Goal: Information Seeking & Learning: Check status

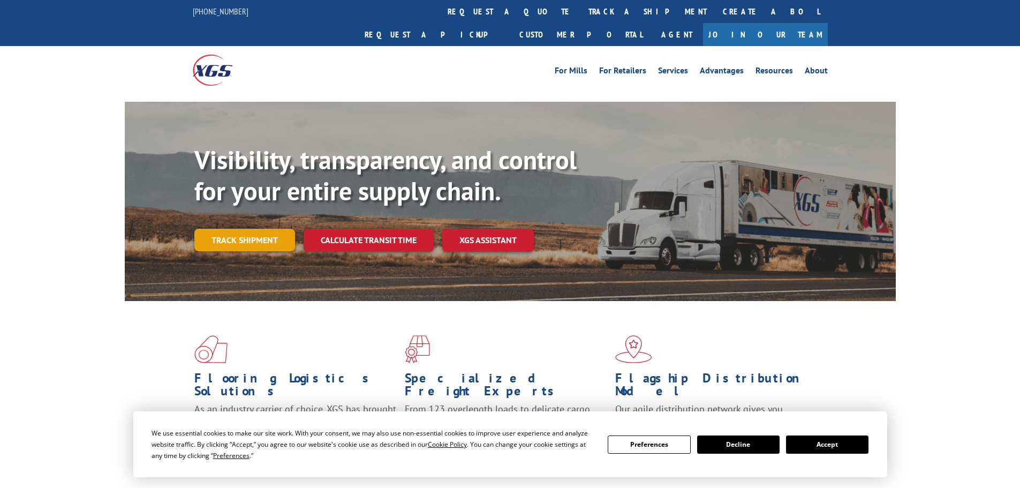
click at [262, 229] on link "Track shipment" at bounding box center [244, 240] width 101 height 22
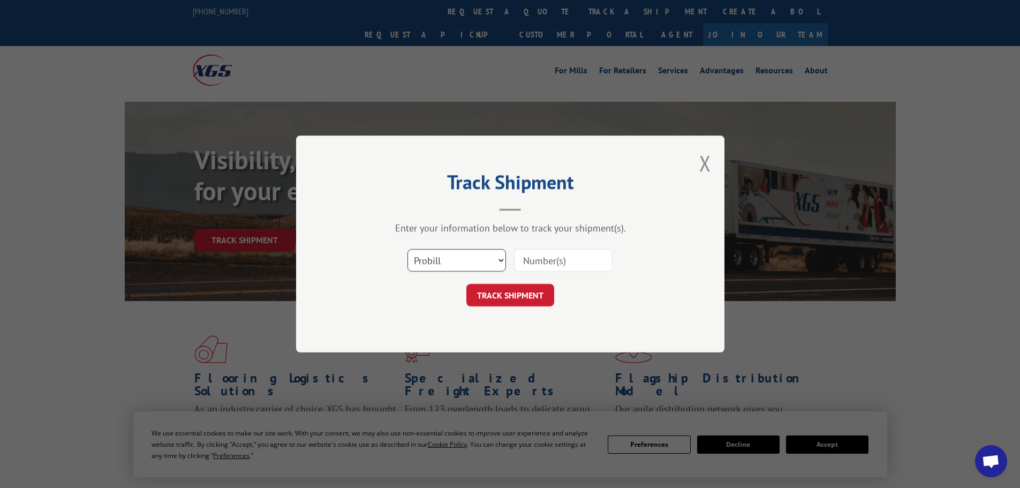
click at [434, 257] on select "Select category... Probill BOL PO" at bounding box center [456, 260] width 98 height 22
select select "po"
click at [407, 249] on select "Select category... Probill BOL PO" at bounding box center [456, 260] width 98 height 22
drag, startPoint x: 558, startPoint y: 230, endPoint x: 554, endPoint y: 251, distance: 21.3
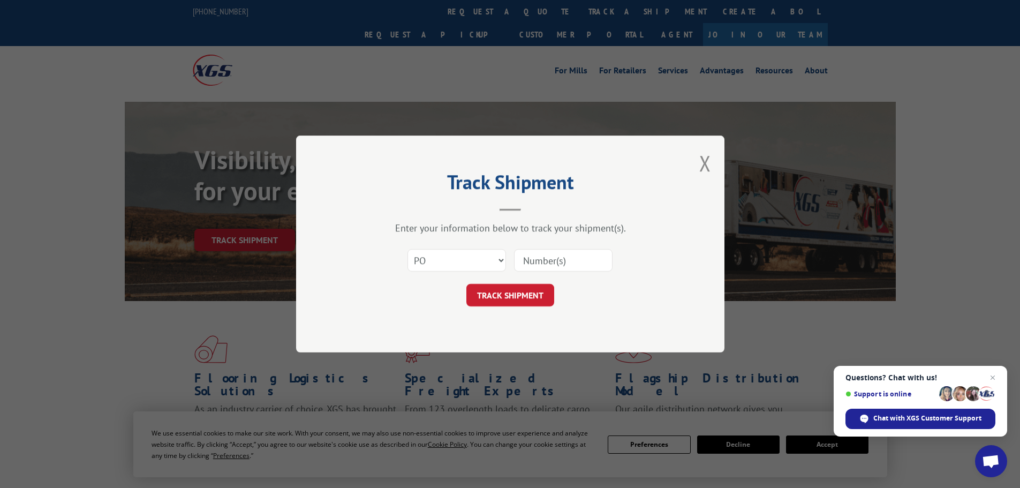
drag, startPoint x: 554, startPoint y: 251, endPoint x: 544, endPoint y: 263, distance: 16.0
paste input "29522182"
type input "29522182"
click at [514, 296] on button "TRACK SHIPMENT" at bounding box center [510, 295] width 88 height 22
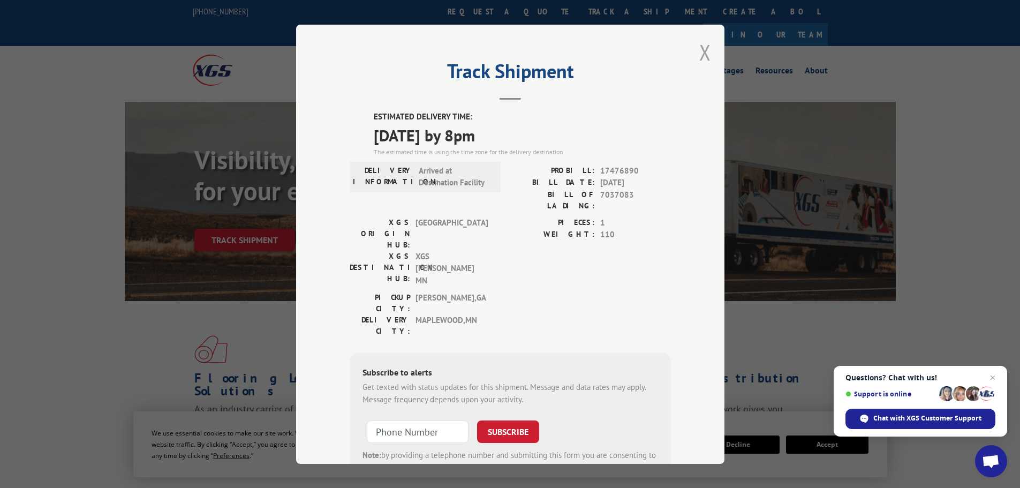
click at [699, 52] on button "Close modal" at bounding box center [705, 52] width 12 height 28
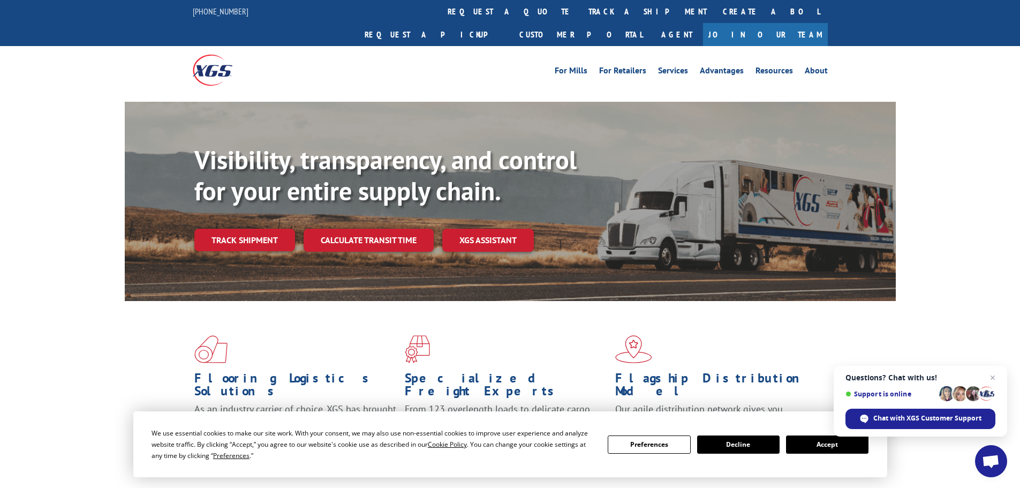
click at [843, 448] on button "Accept" at bounding box center [827, 444] width 82 height 18
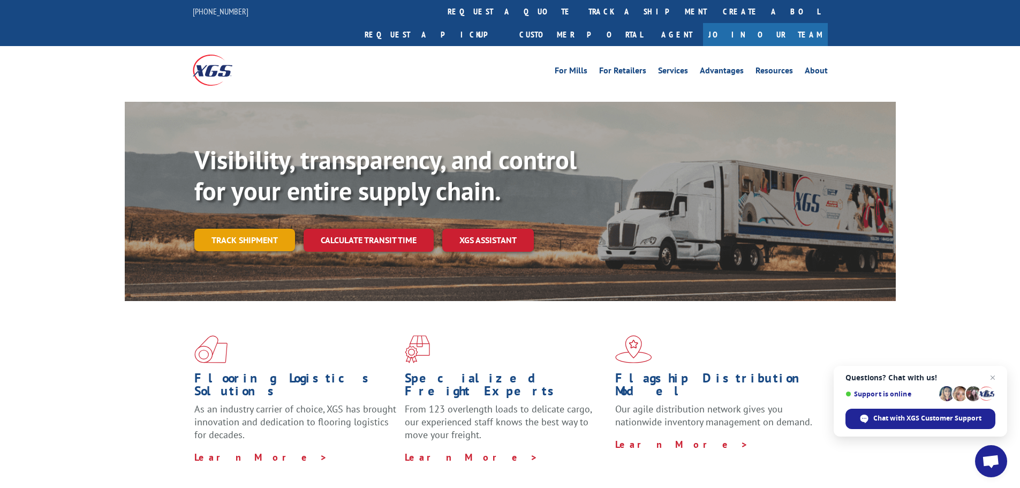
click at [278, 229] on link "Track shipment" at bounding box center [244, 240] width 101 height 22
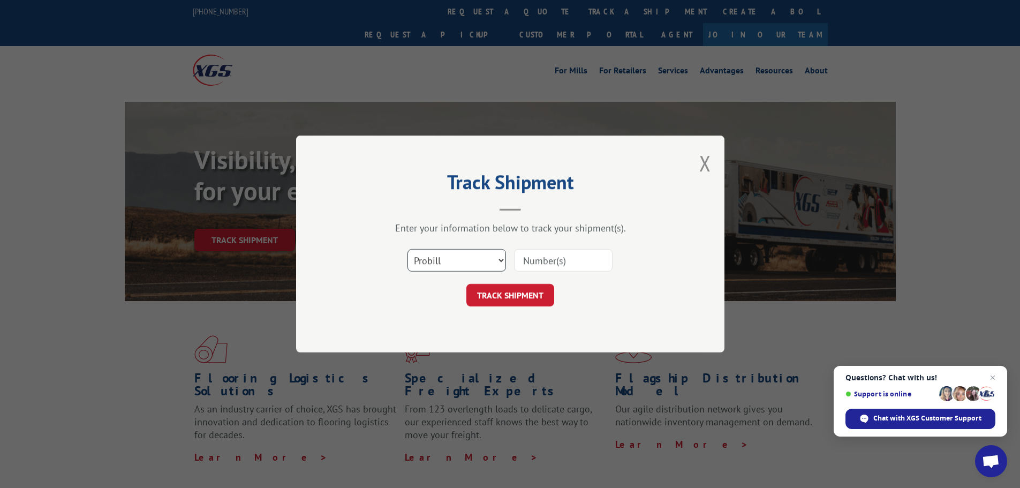
click at [432, 255] on select "Select category... Probill BOL PO" at bounding box center [456, 260] width 98 height 22
select select "po"
click at [407, 249] on select "Select category... Probill BOL PO" at bounding box center [456, 260] width 98 height 22
paste input "29522121"
type input "29522121"
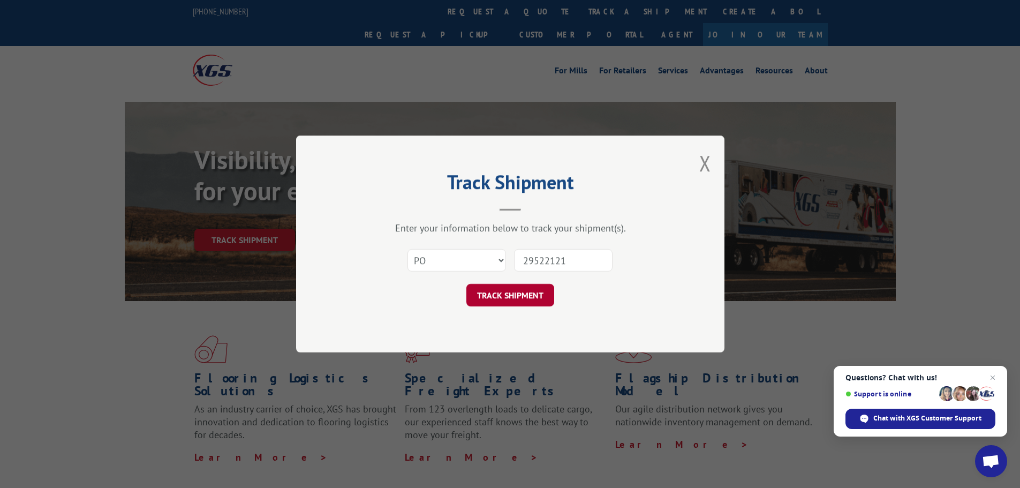
click at [505, 299] on button "TRACK SHIPMENT" at bounding box center [510, 295] width 88 height 22
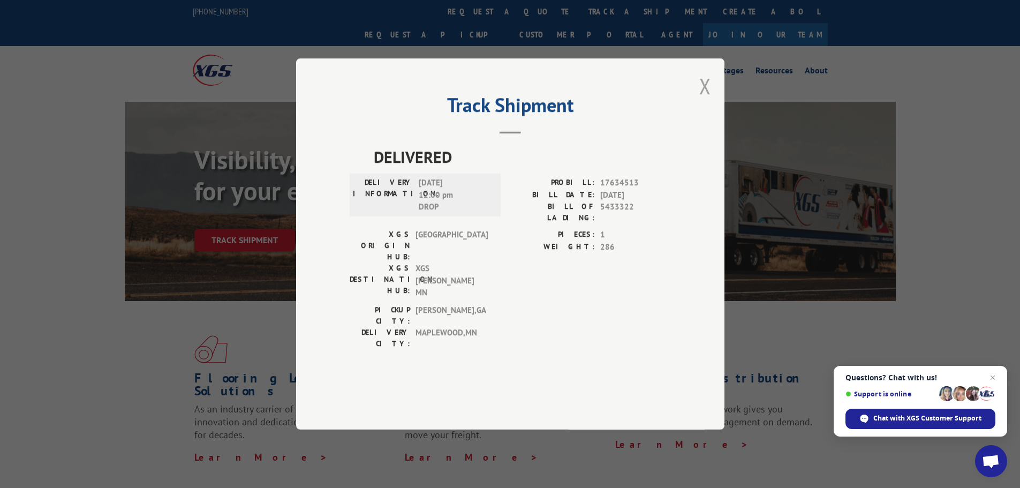
drag, startPoint x: 706, startPoint y: 113, endPoint x: 687, endPoint y: 102, distance: 22.8
click at [705, 100] on button "Close modal" at bounding box center [705, 86] width 12 height 28
